Goal: Task Accomplishment & Management: Manage account settings

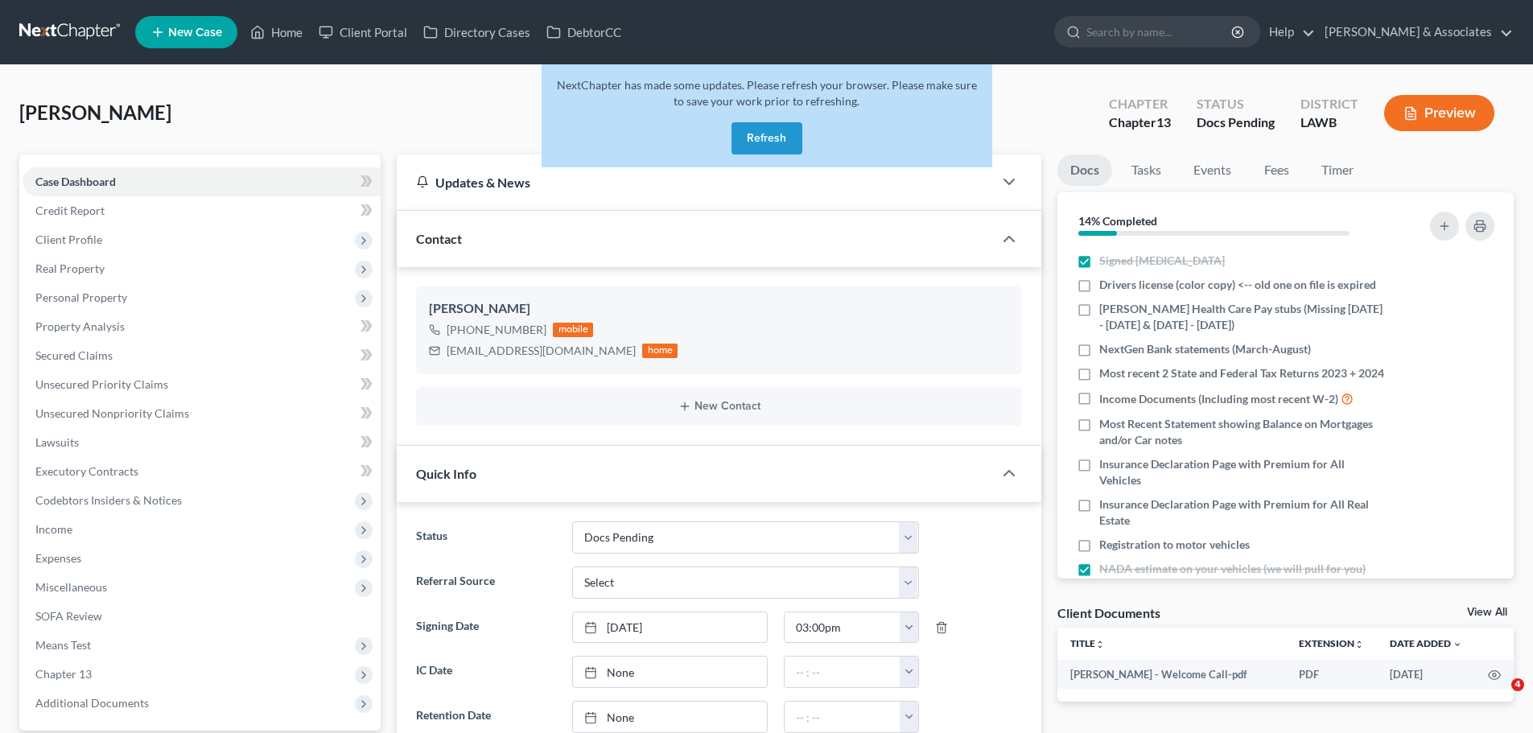
select select "6"
click at [790, 130] on button "Refresh" at bounding box center [767, 138] width 71 height 32
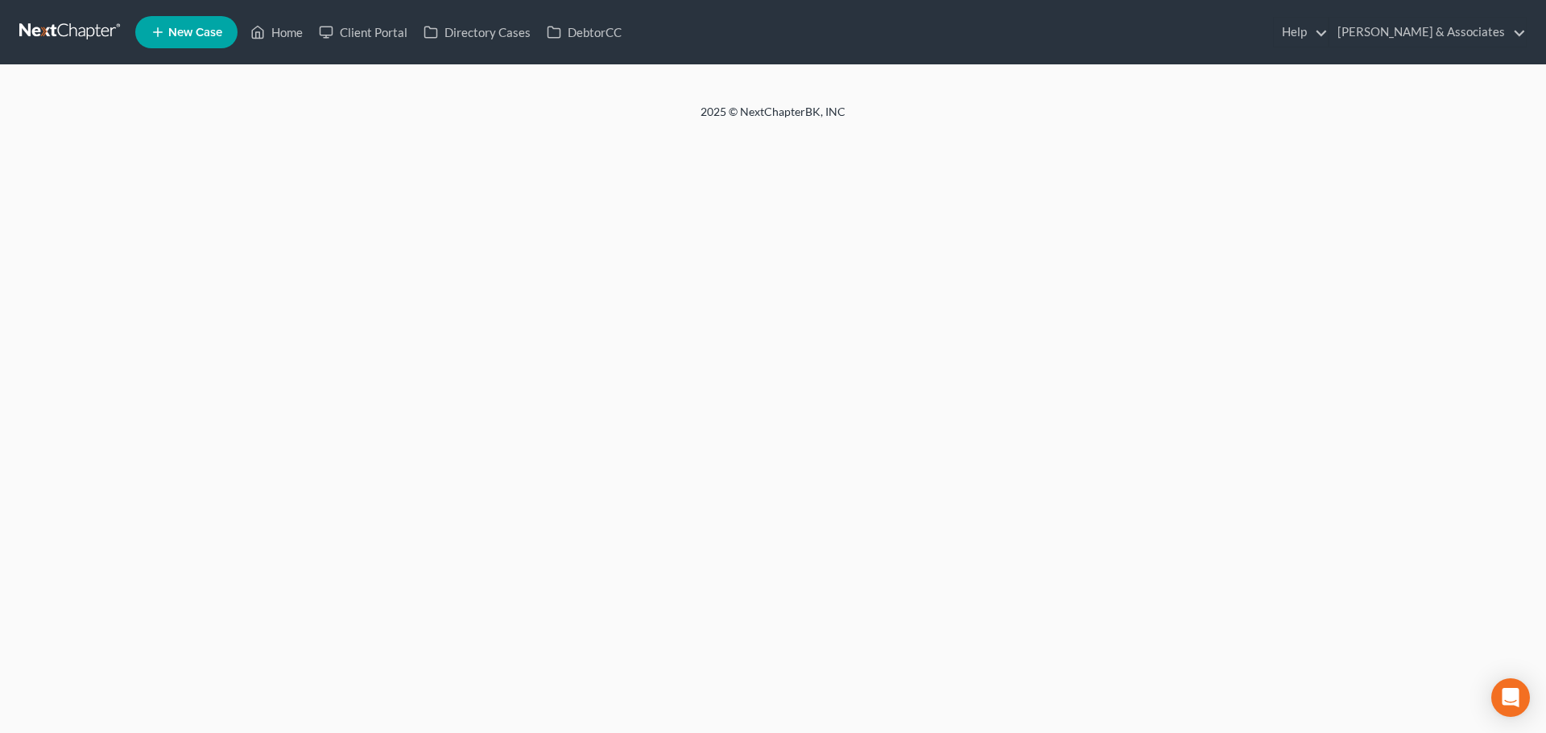
select select "6"
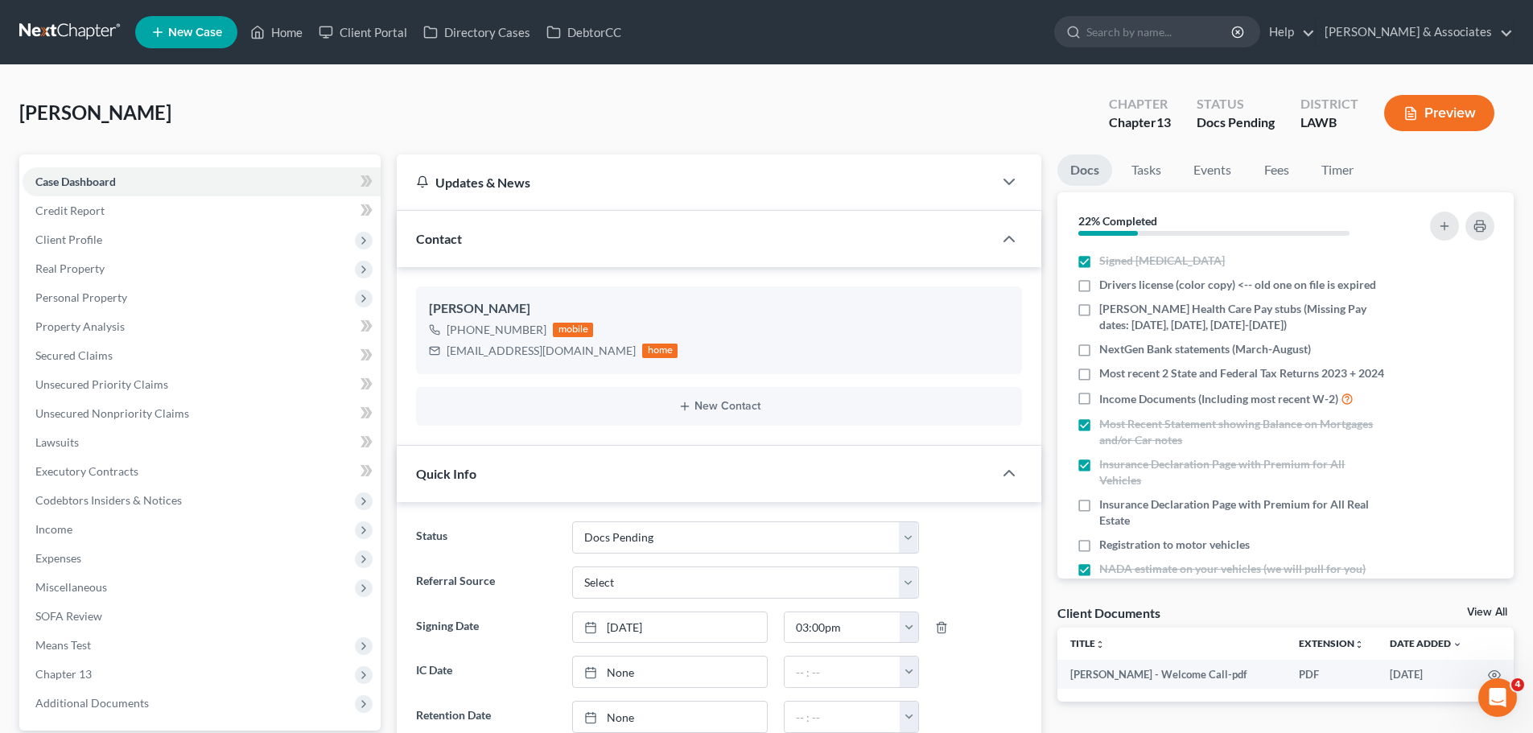
scroll to position [473, 0]
click at [284, 33] on link "Home" at bounding box center [276, 32] width 68 height 29
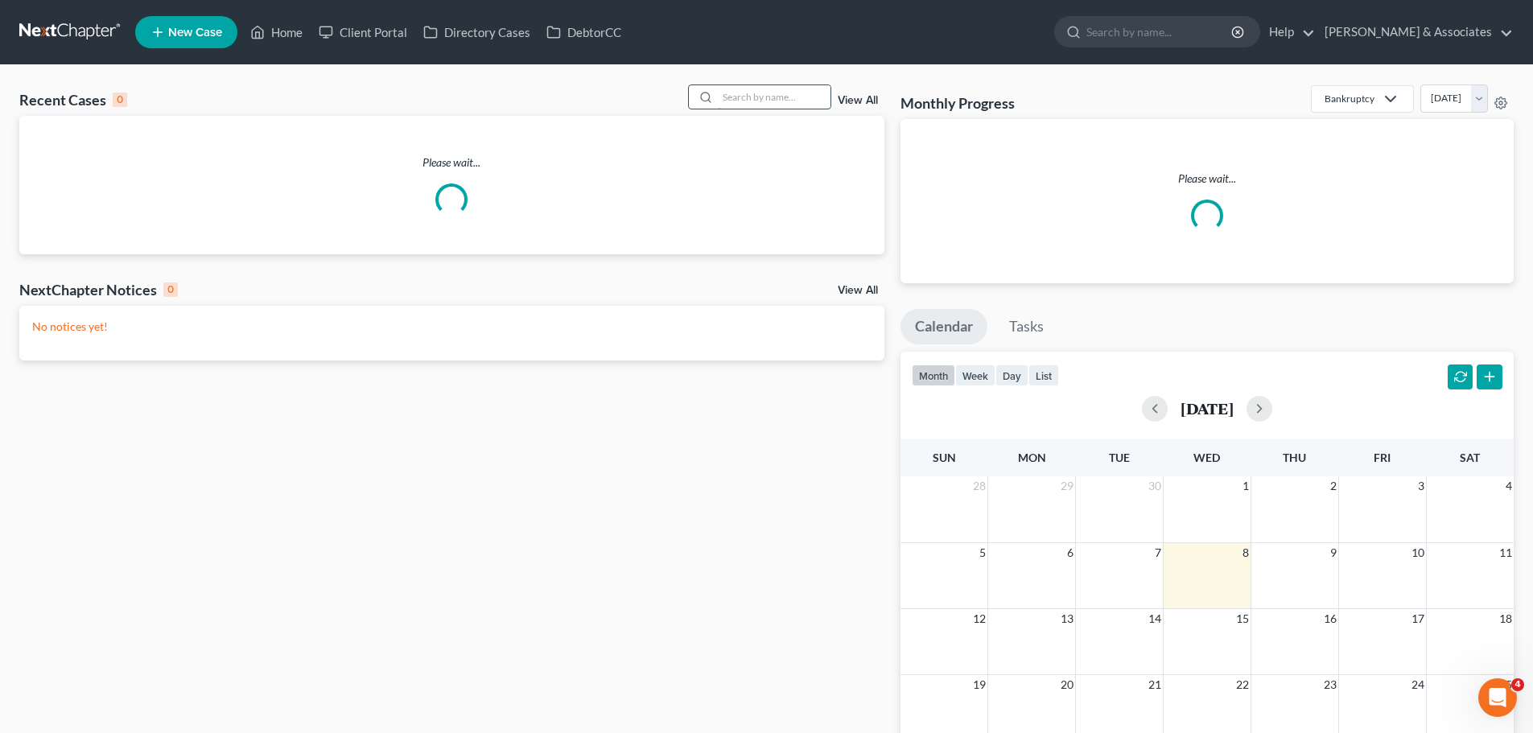
click at [750, 89] on input "search" at bounding box center [774, 96] width 113 height 23
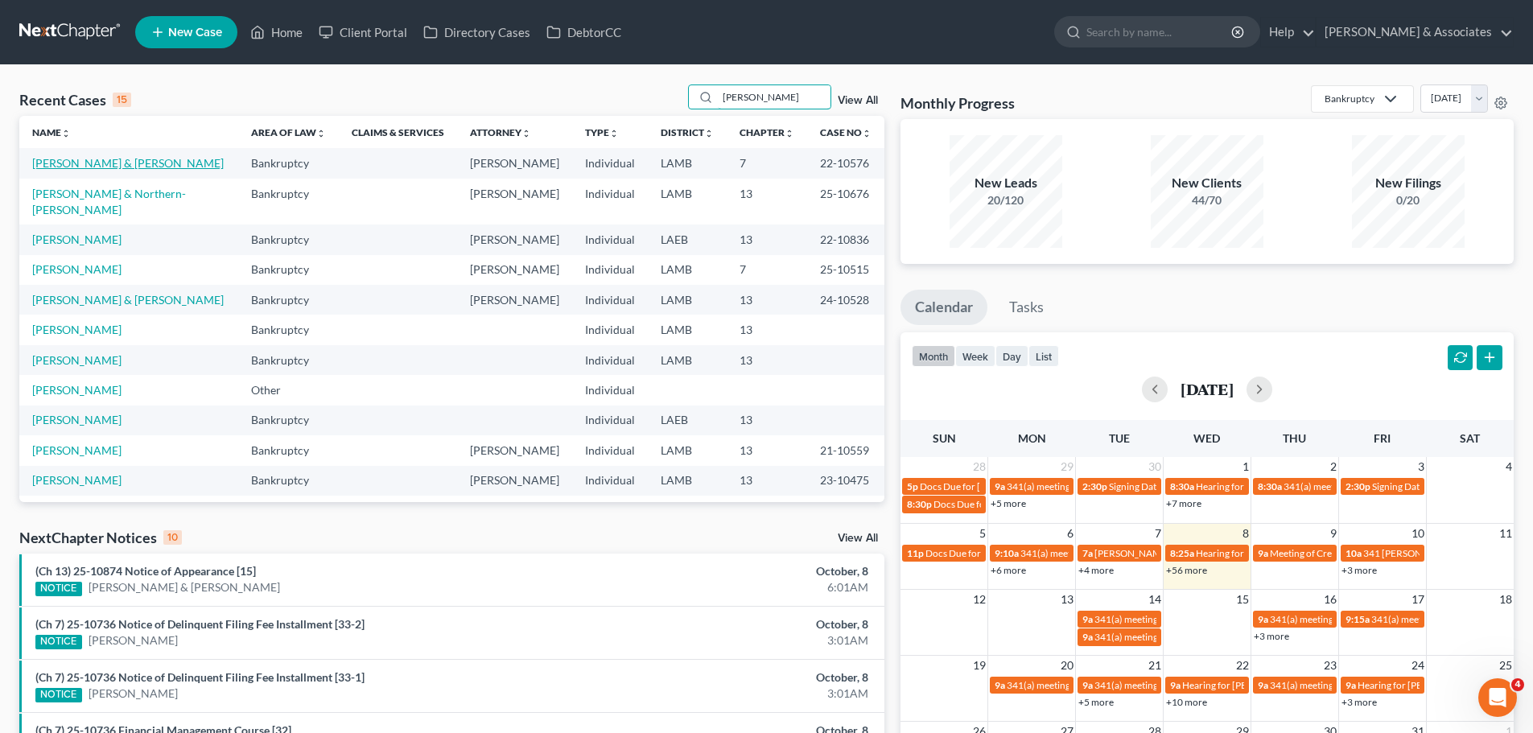
type input "[PERSON_NAME]"
click at [117, 169] on link "[PERSON_NAME] & [PERSON_NAME]" at bounding box center [128, 163] width 192 height 14
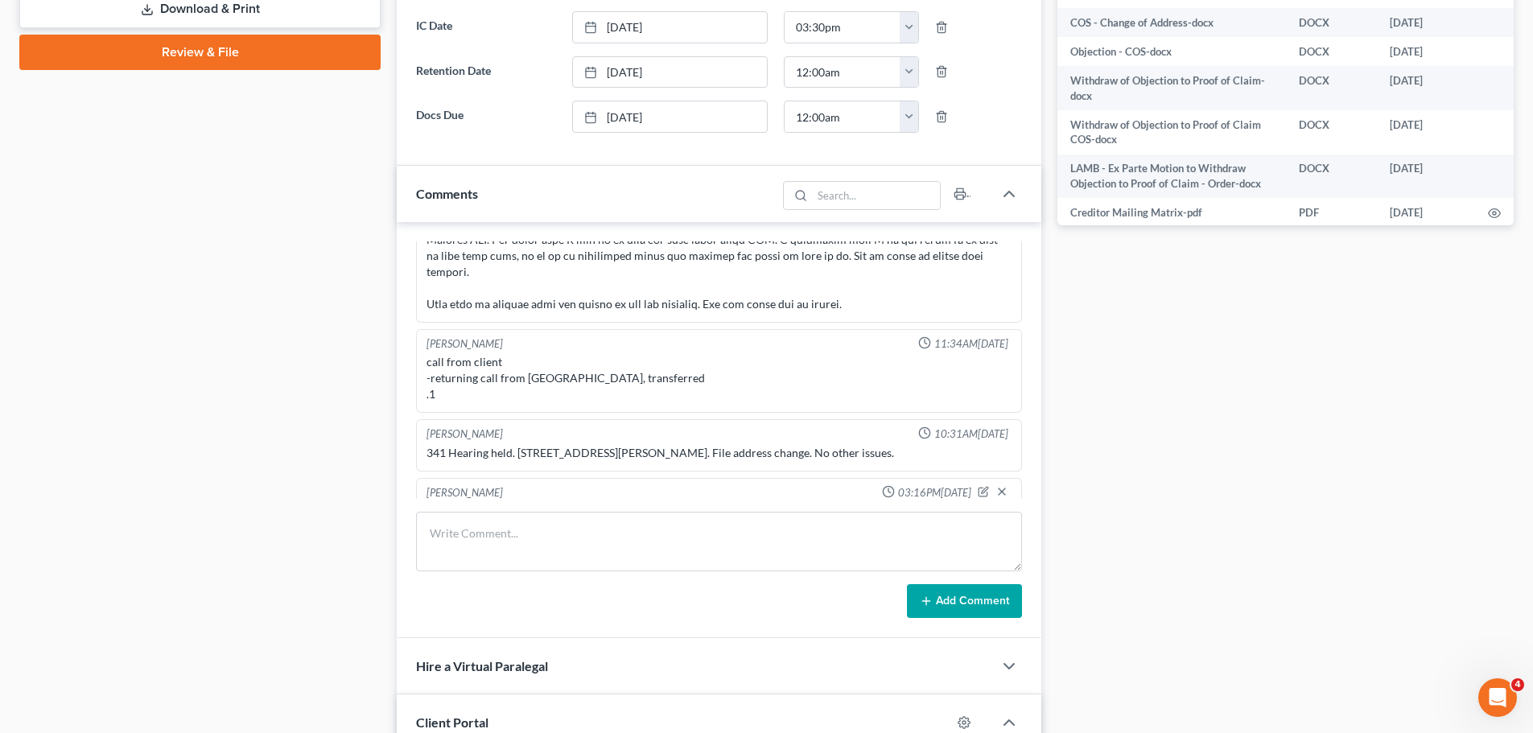
scroll to position [2613, 0]
drag, startPoint x: 908, startPoint y: 480, endPoint x: 411, endPoint y: 459, distance: 497.1
click at [411, 459] on div "Appointment Setter 04:24PM[DATE] Uploaded docs [PERSON_NAME] 03:48PM[DATE] call…" at bounding box center [719, 430] width 645 height 416
copy div "[PERSON_NAME] 03:16PM[DATE] Talked with [PERSON_NAME], emailing her the instruc…"
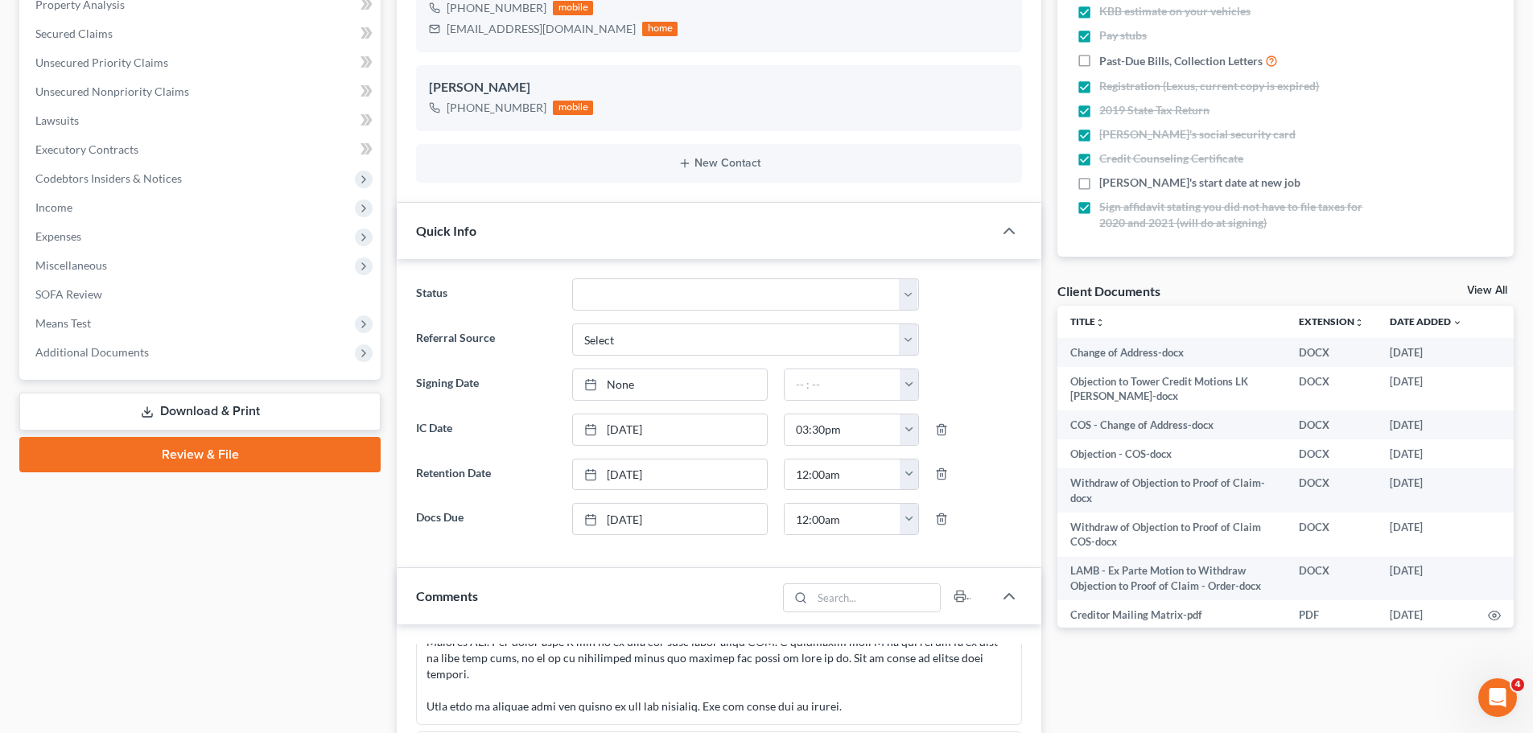
scroll to position [0, 0]
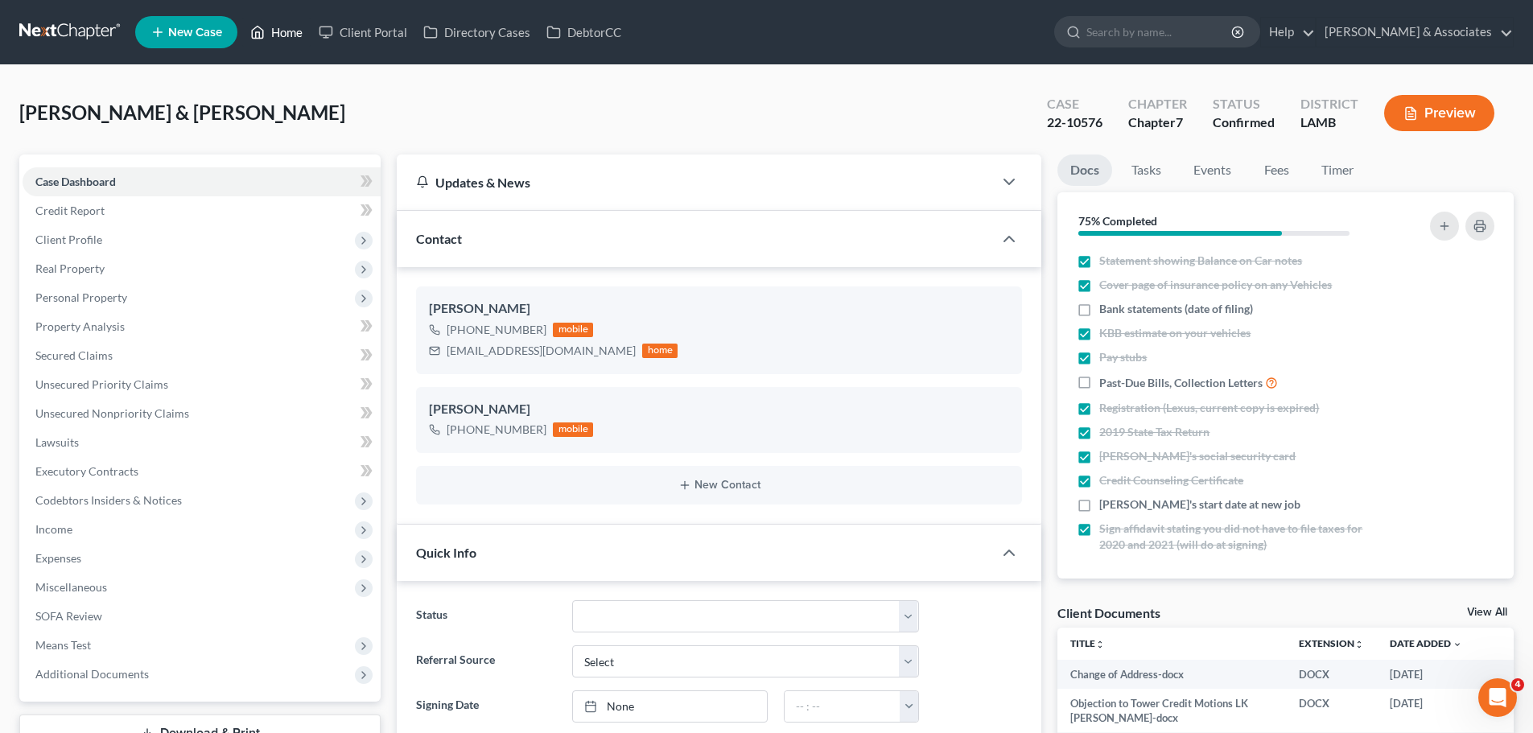
click at [285, 23] on link "Home" at bounding box center [276, 32] width 68 height 29
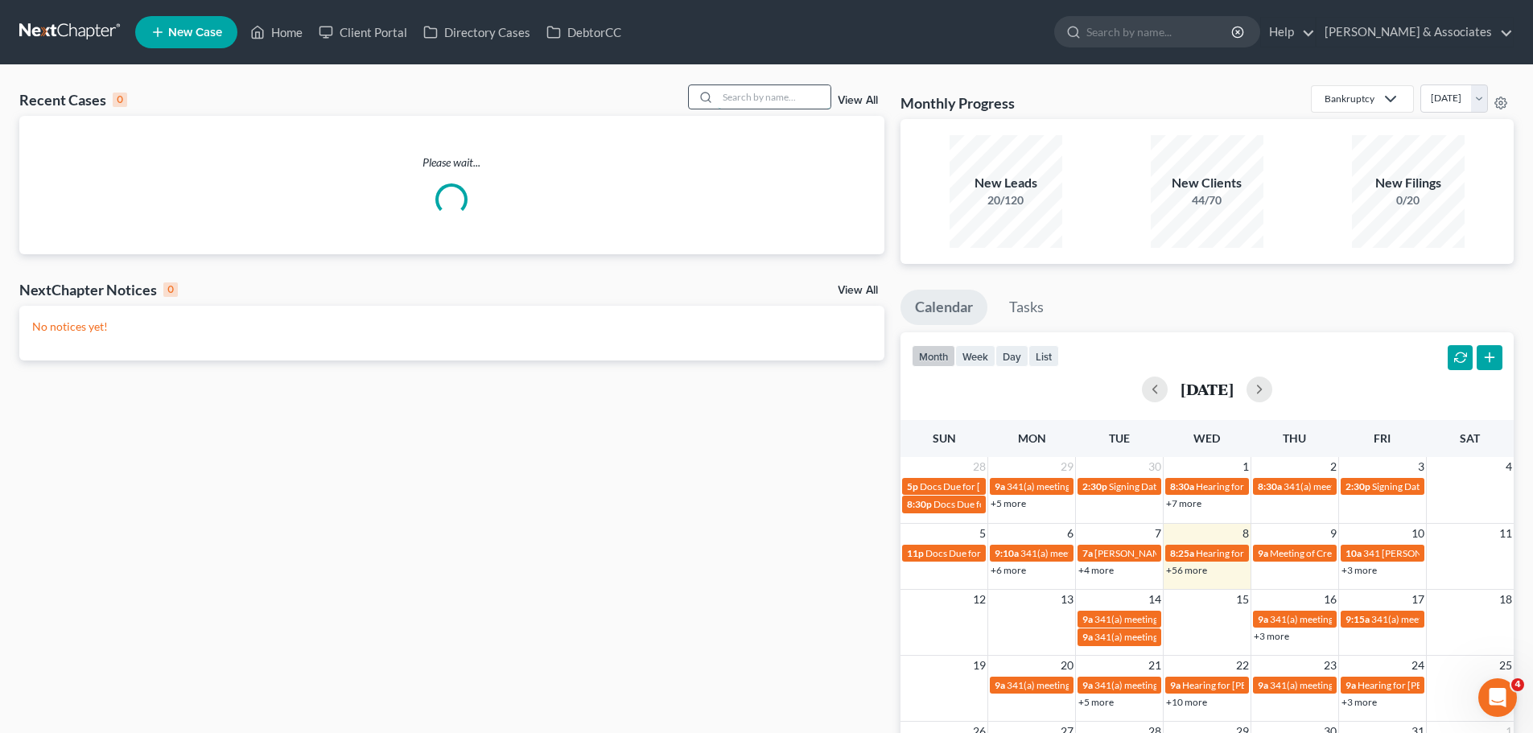
click at [743, 93] on input "search" at bounding box center [774, 96] width 113 height 23
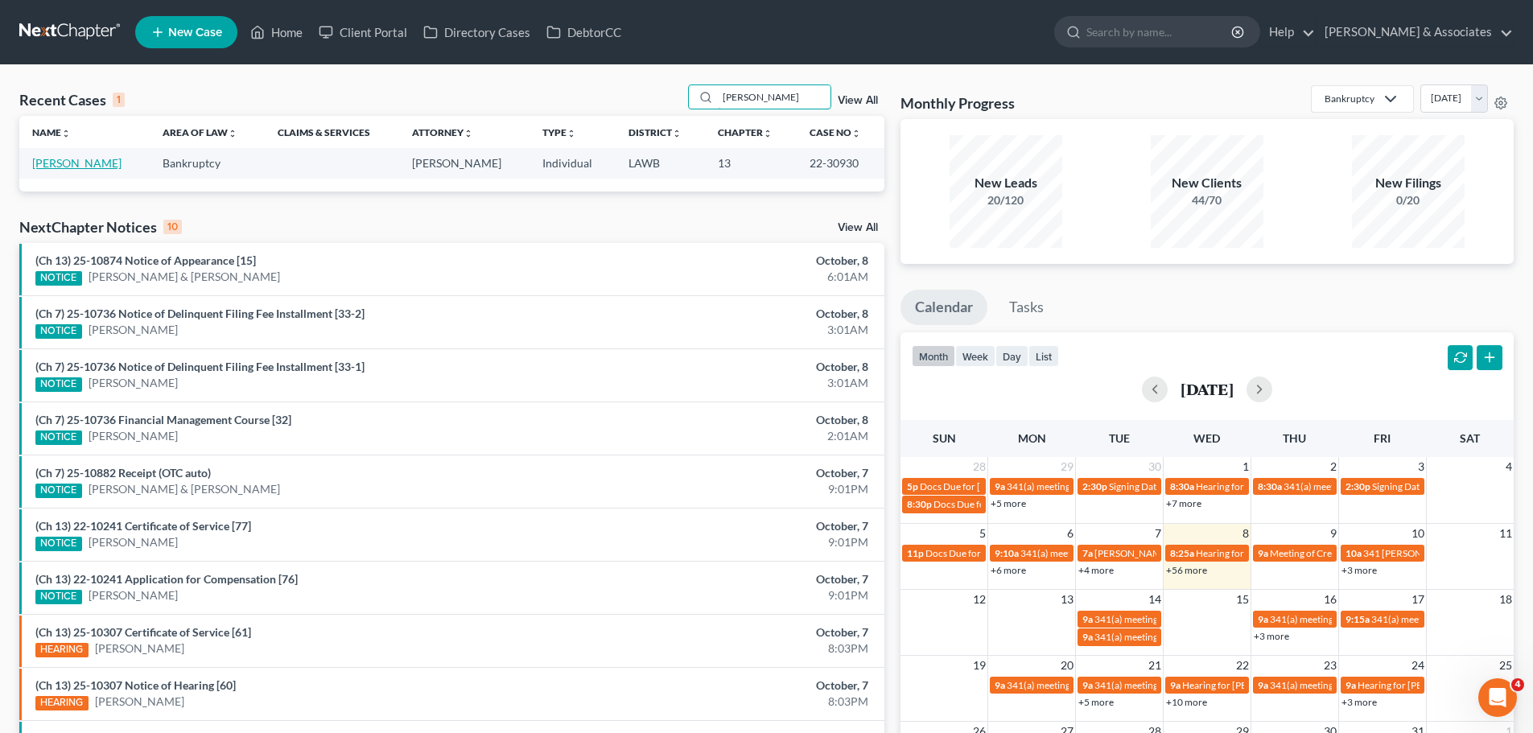
type input "[PERSON_NAME]"
click at [82, 164] on link "[PERSON_NAME]" at bounding box center [76, 163] width 89 height 14
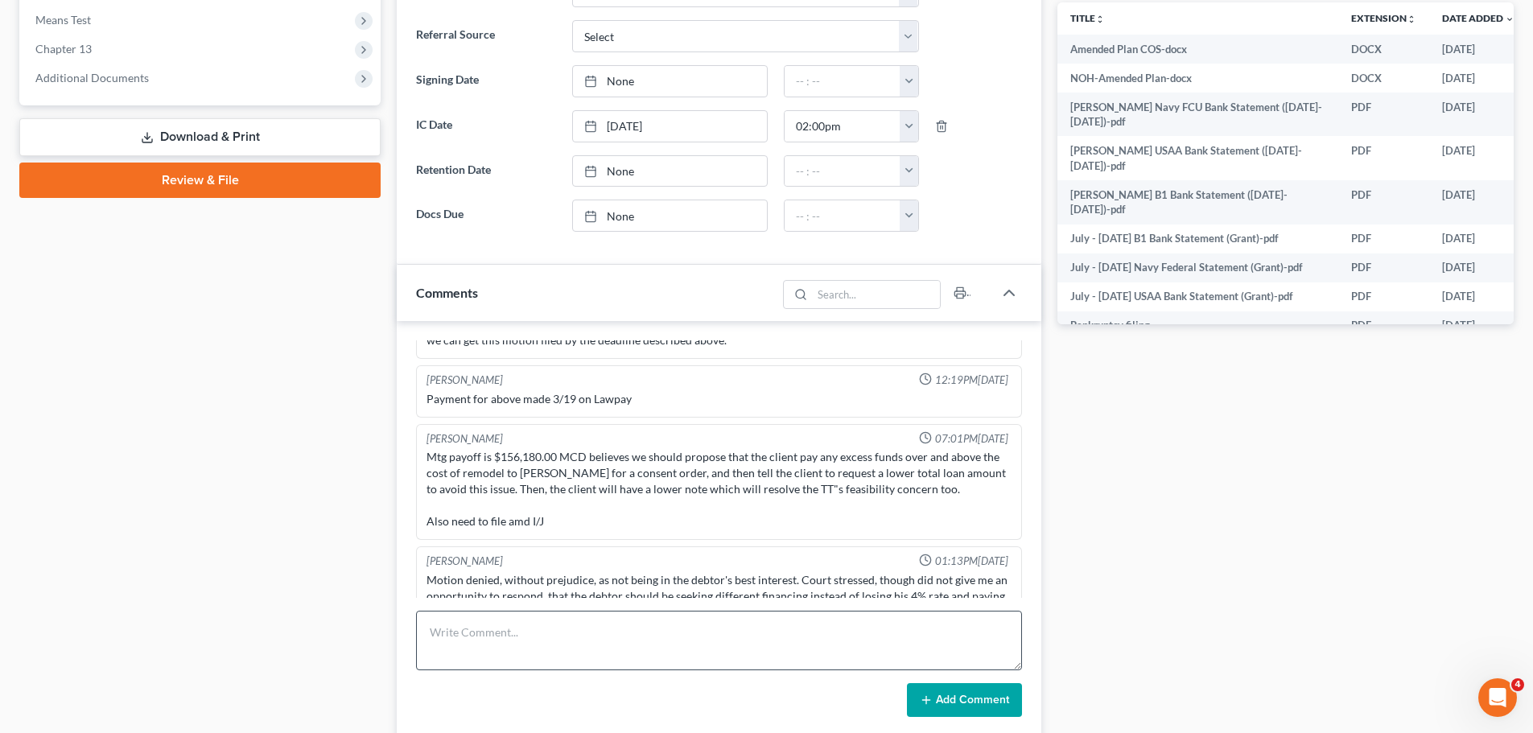
scroll to position [805, 0]
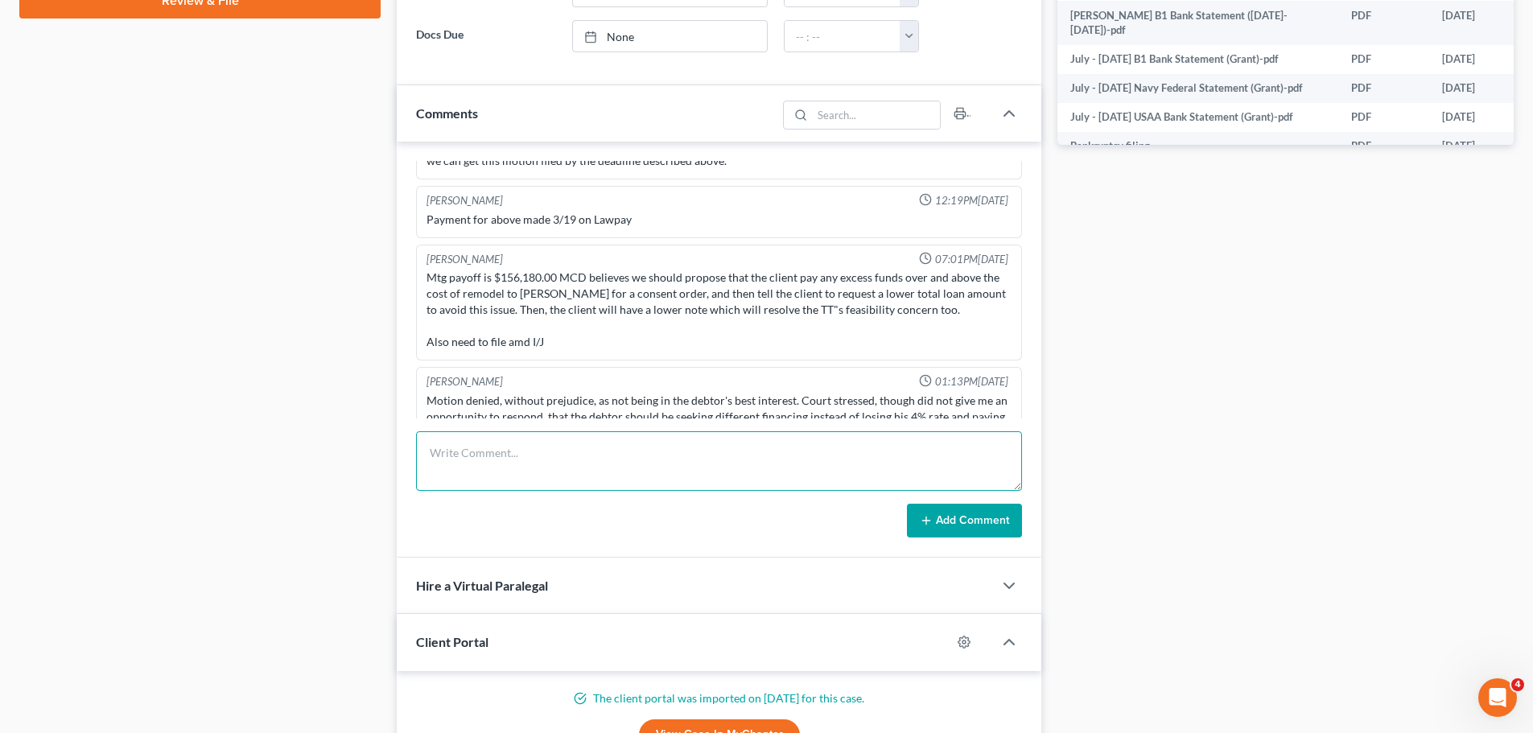
click at [569, 457] on textarea at bounding box center [719, 461] width 606 height 60
type textarea "Called in to say that he didn't file 2024 taxes because he is 100% Disabled thr…"
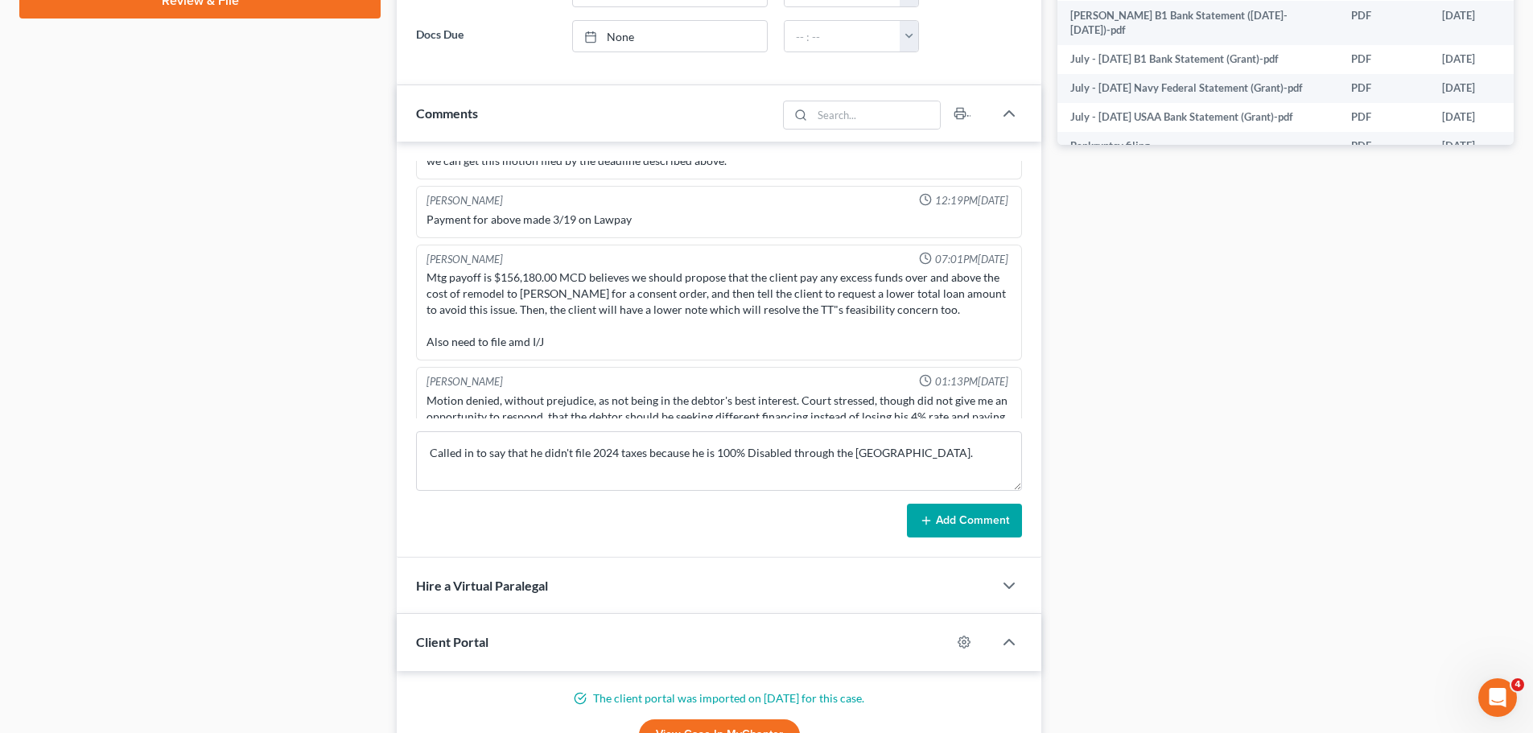
click at [975, 526] on button "Add Comment" at bounding box center [964, 521] width 115 height 34
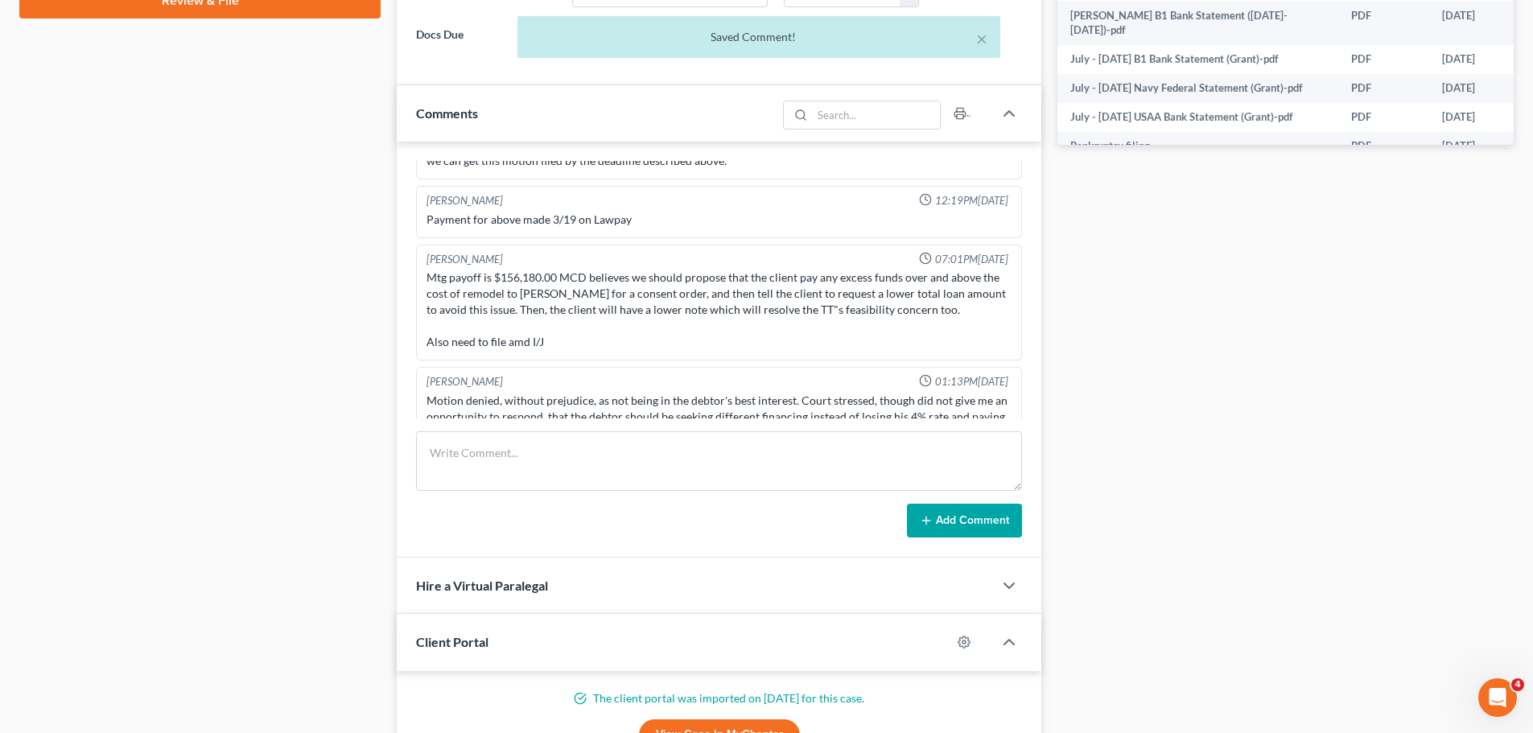
scroll to position [4569, 0]
